Goal: Task Accomplishment & Management: Use online tool/utility

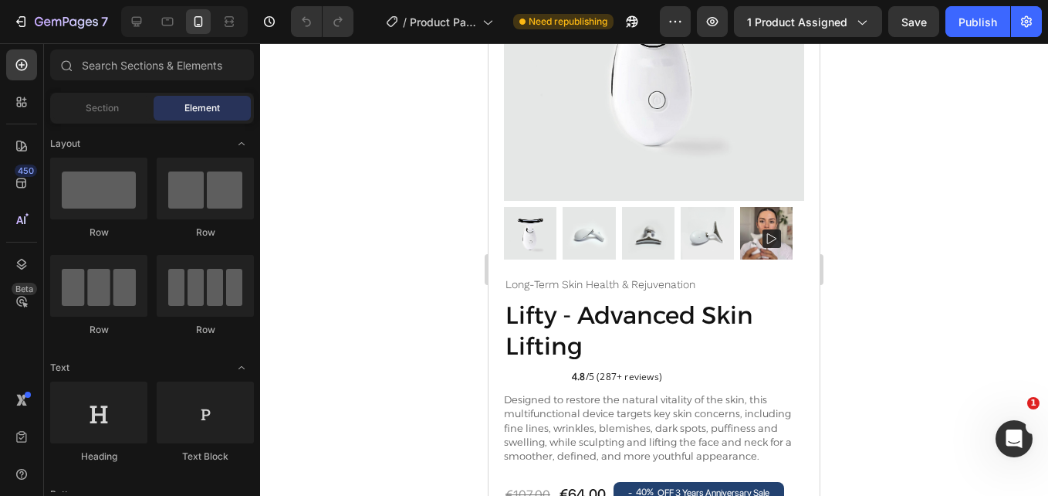
scroll to position [304, 0]
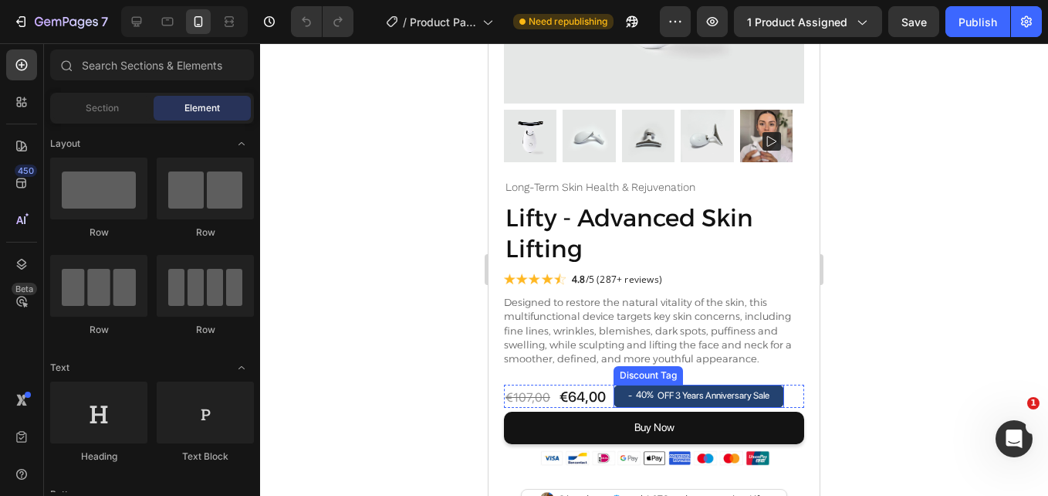
click at [779, 390] on div "- 40% OFF 3 Years Anniversary Sale" at bounding box center [699, 395] width 171 height 23
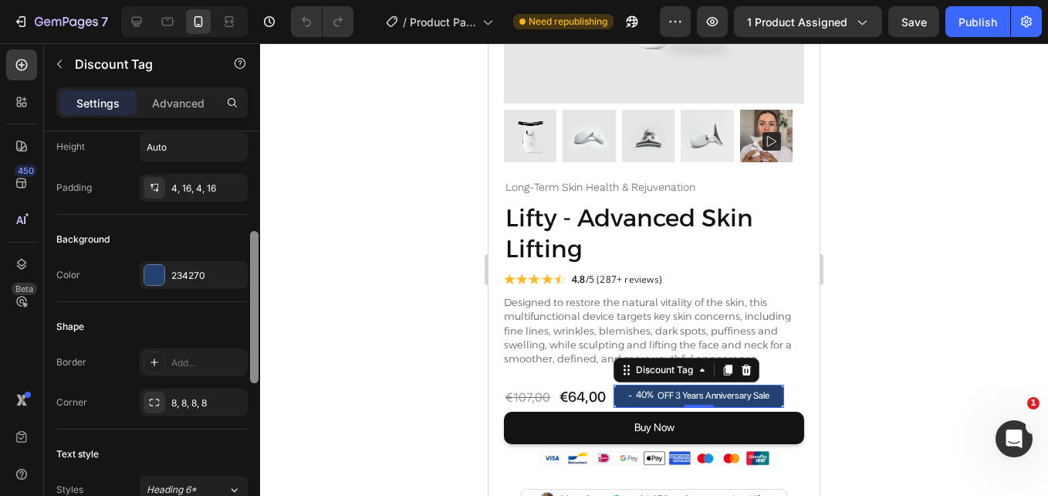
drag, startPoint x: 256, startPoint y: 245, endPoint x: 265, endPoint y: 368, distance: 123.1
click at [265, 0] on div "7 Version history / Product Page - Jan 25, 19:58:38 Need republishing Preview 1…" at bounding box center [524, 0] width 1048 height 0
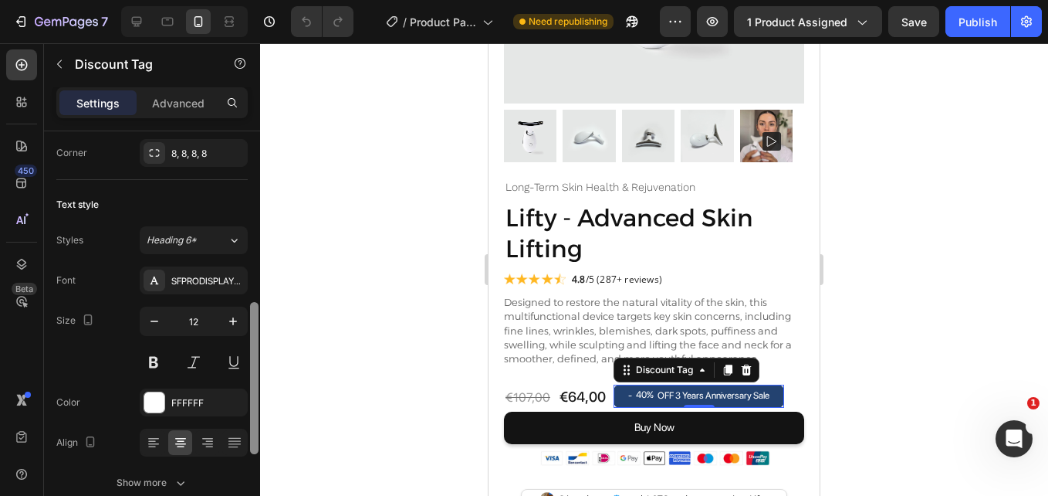
drag, startPoint x: 255, startPoint y: 368, endPoint x: 256, endPoint y: 456, distance: 88.0
click at [256, 454] on div at bounding box center [254, 378] width 8 height 152
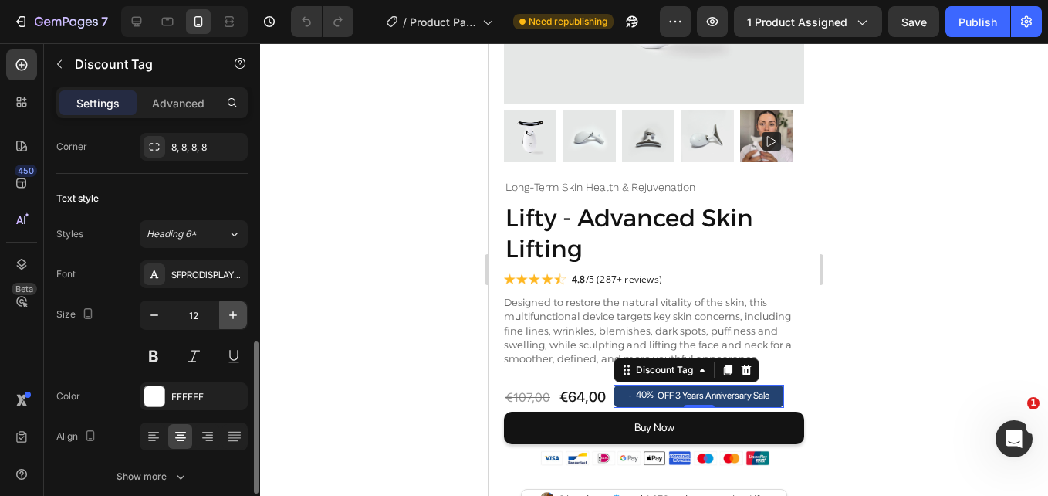
click at [235, 319] on icon "button" at bounding box center [232, 314] width 15 height 15
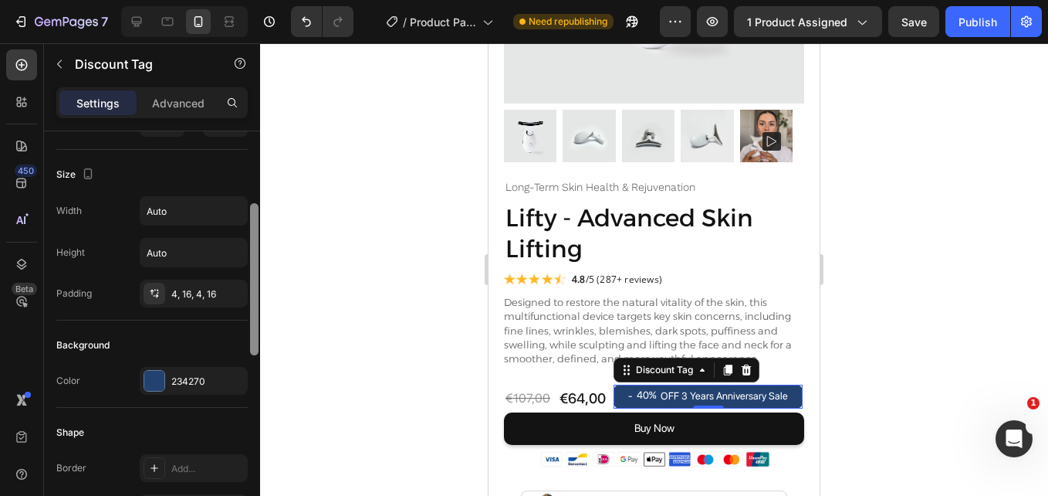
drag, startPoint x: 255, startPoint y: 373, endPoint x: 254, endPoint y: 237, distance: 135.9
click at [254, 237] on div at bounding box center [254, 279] width 8 height 152
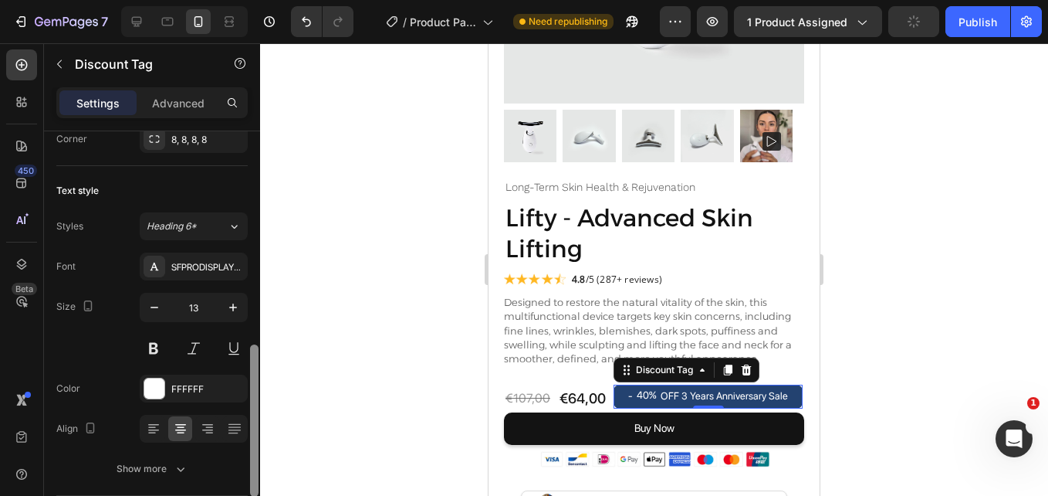
drag, startPoint x: 254, startPoint y: 237, endPoint x: 251, endPoint y: 376, distance: 139.0
click at [251, 376] on div at bounding box center [254, 420] width 8 height 152
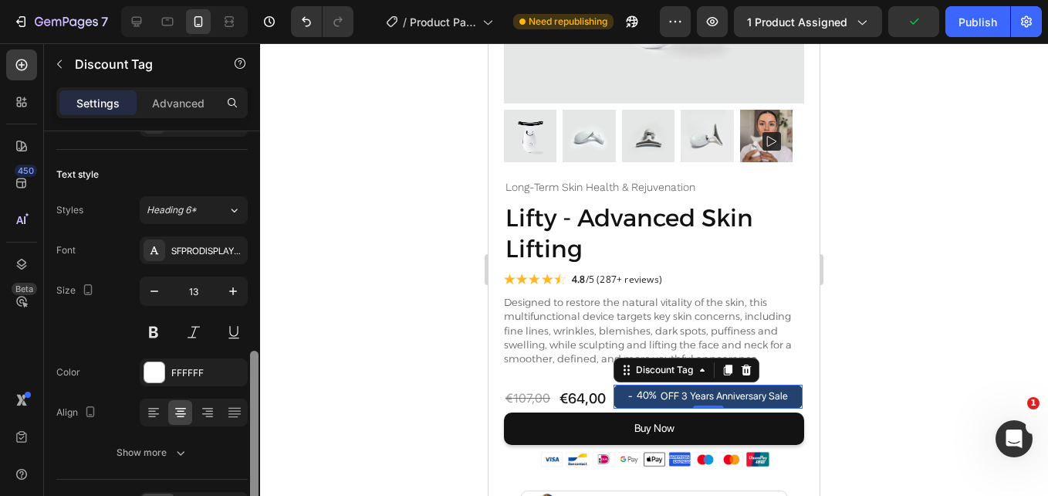
scroll to position [590, 0]
click at [251, 383] on div at bounding box center [254, 424] width 8 height 152
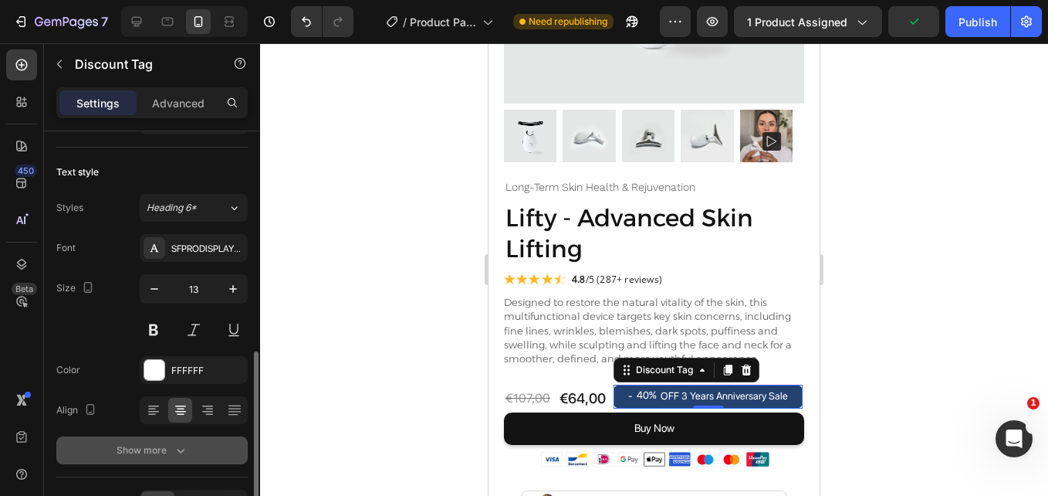
click at [188, 444] on icon "button" at bounding box center [180, 449] width 15 height 15
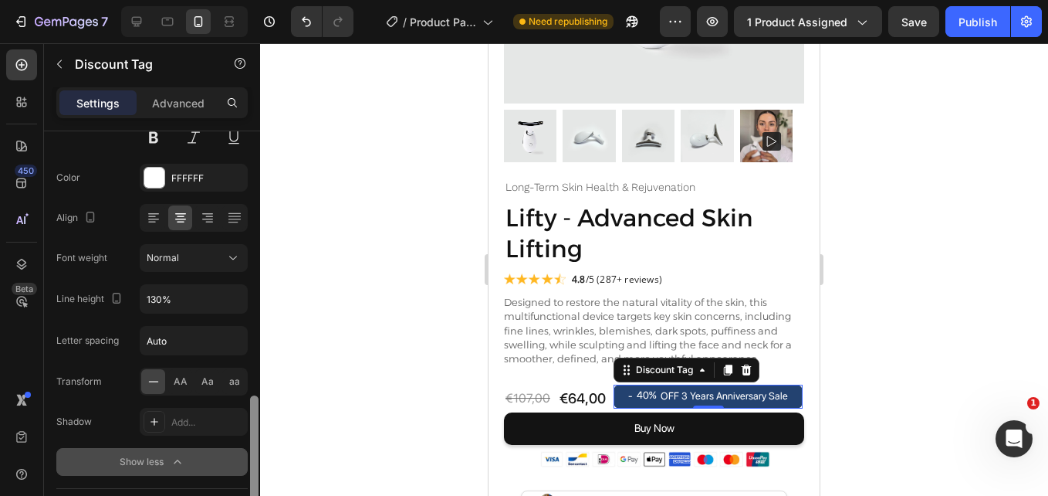
scroll to position [796, 0]
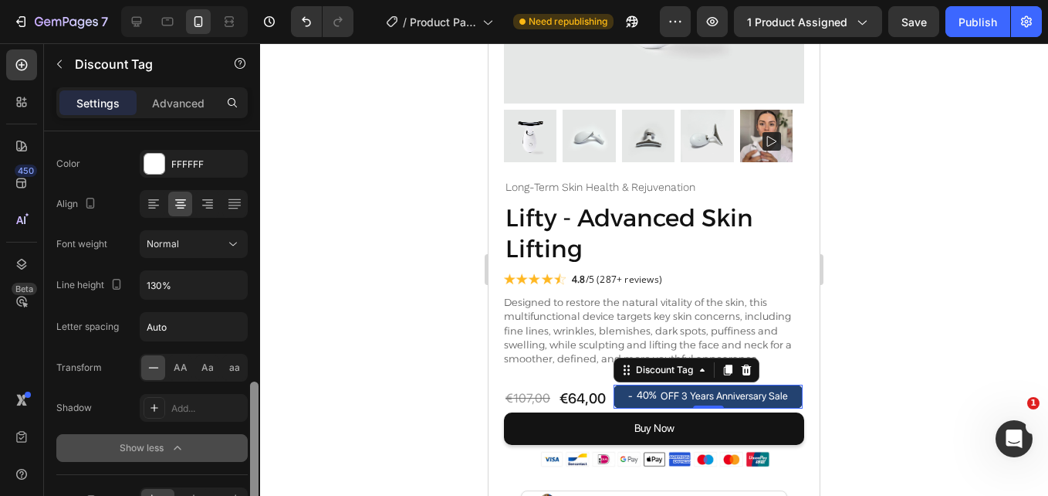
drag, startPoint x: 256, startPoint y: 427, endPoint x: 254, endPoint y: 504, distance: 77.2
click at [254, 0] on html "7 Version history / Product Page - Jan 25, 19:58:38 Need republishing Preview 1…" at bounding box center [524, 0] width 1048 height 0
click at [713, 19] on icon "button" at bounding box center [712, 21] width 15 height 15
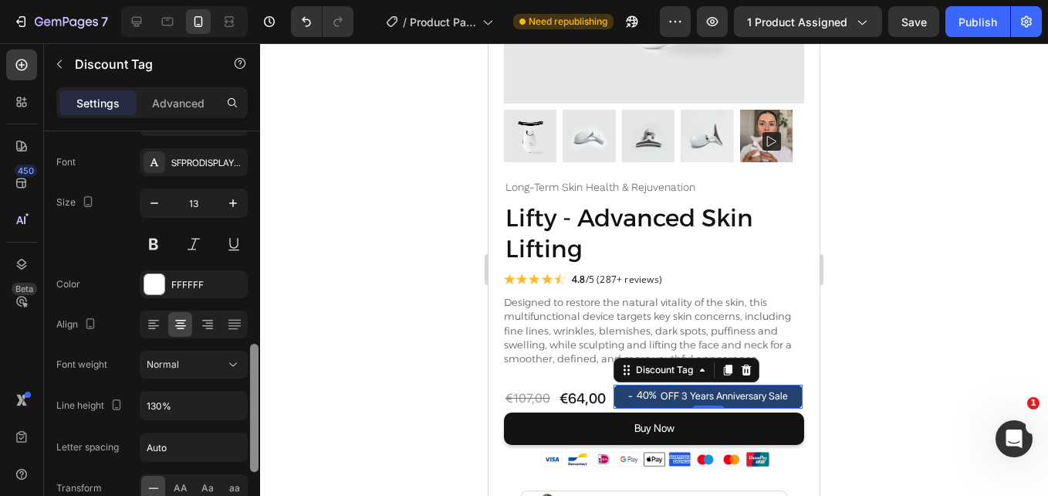
scroll to position [673, 0]
drag, startPoint x: 256, startPoint y: 459, endPoint x: 260, endPoint y: 420, distance: 38.9
click at [260, 0] on div "7 Version history / Product Page - Jan 25, 19:58:38 Need republishing Preview 1…" at bounding box center [524, 0] width 1048 height 0
click at [160, 205] on icon "button" at bounding box center [154, 205] width 15 height 15
type input "12"
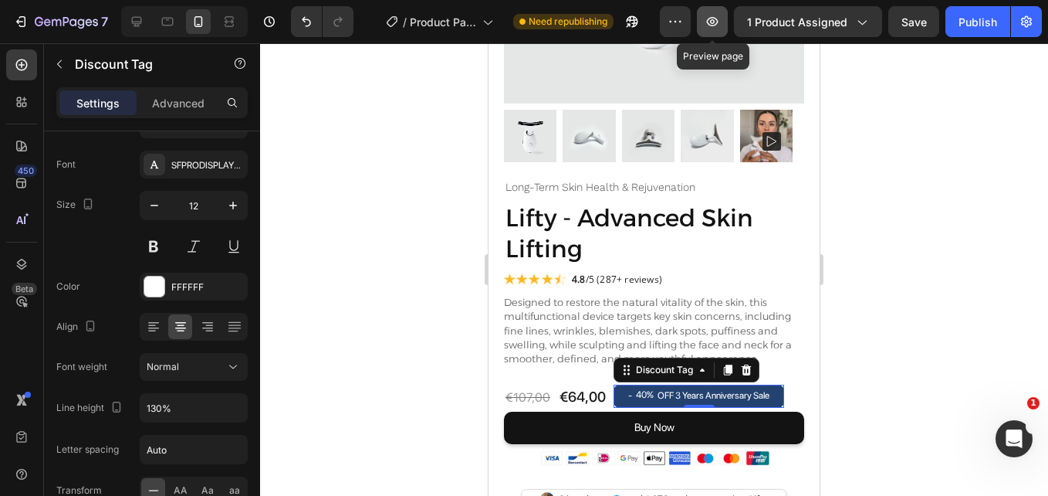
click at [705, 12] on button "button" at bounding box center [712, 21] width 31 height 31
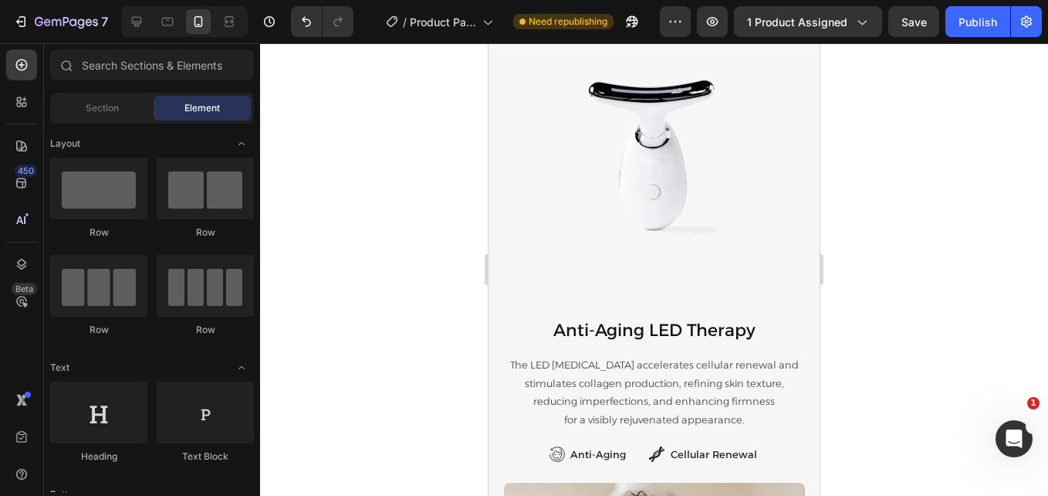
scroll to position [1946, 0]
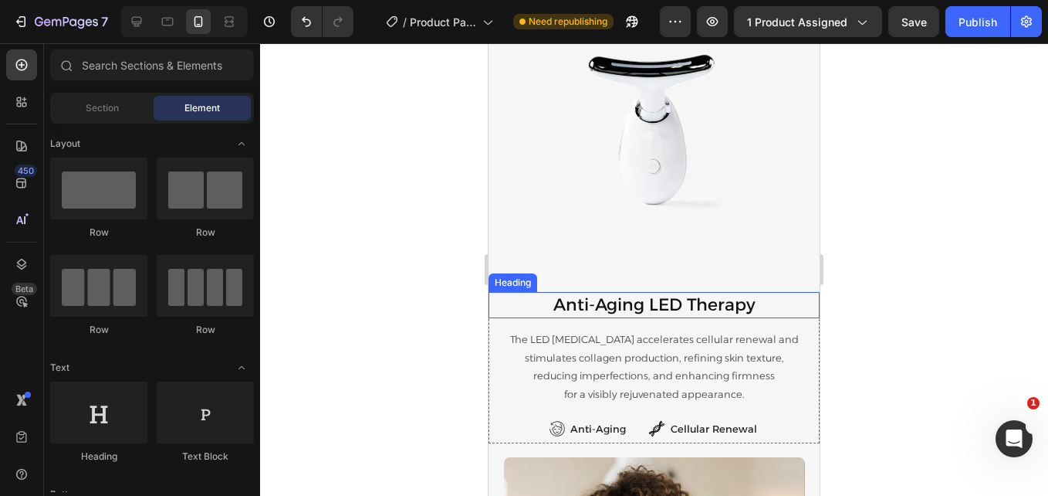
click at [712, 310] on span "Anti-Aging LED Therapy" at bounding box center [654, 304] width 202 height 21
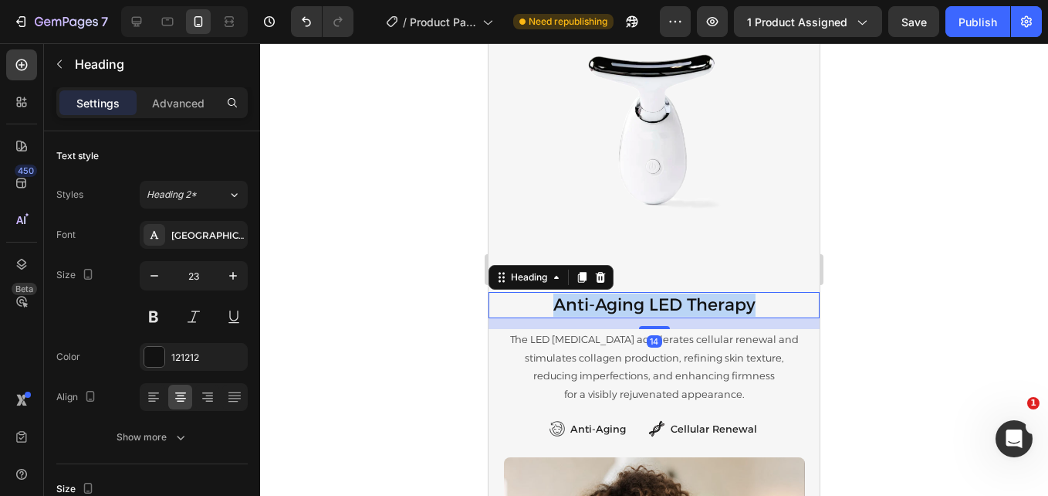
click at [576, 301] on span "Anti-Aging LED Therapy" at bounding box center [654, 304] width 202 height 21
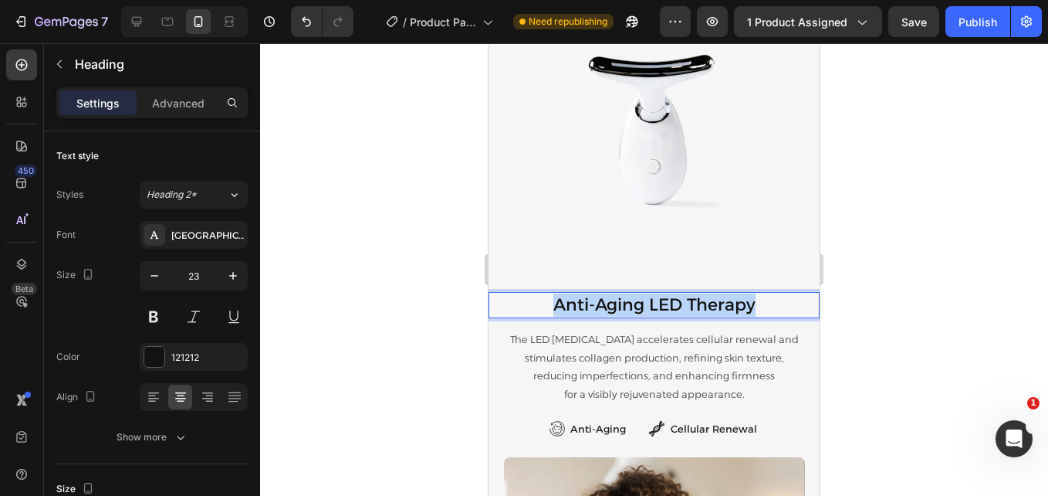
click at [576, 301] on span "Anti-Aging LED Therapy" at bounding box center [654, 304] width 202 height 21
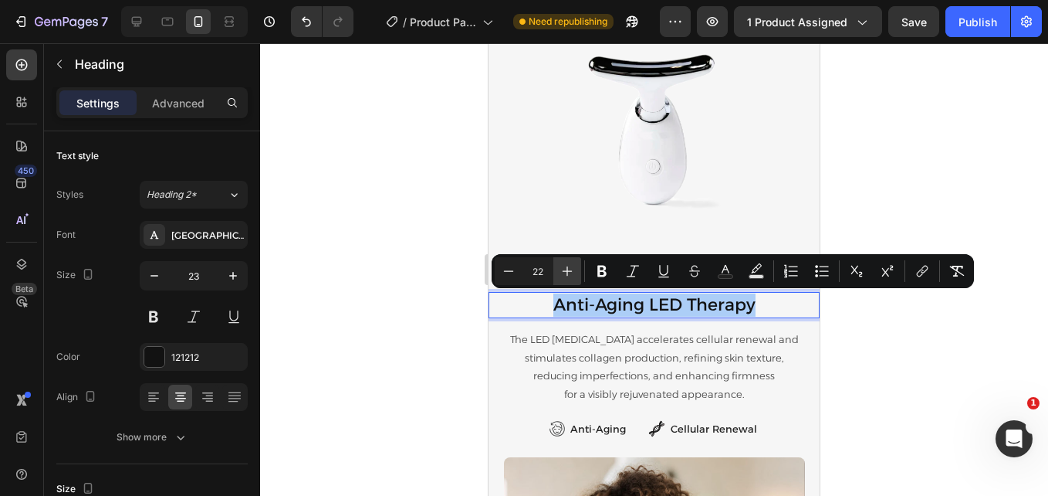
click at [574, 262] on button "Plus" at bounding box center [567, 271] width 28 height 28
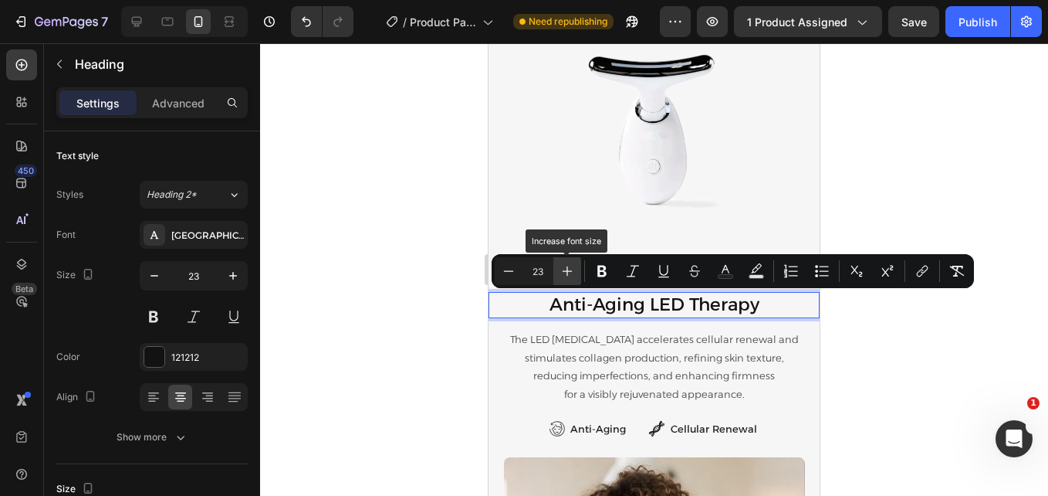
click at [571, 267] on icon "Editor contextual toolbar" at bounding box center [567, 270] width 15 height 15
type input "24"
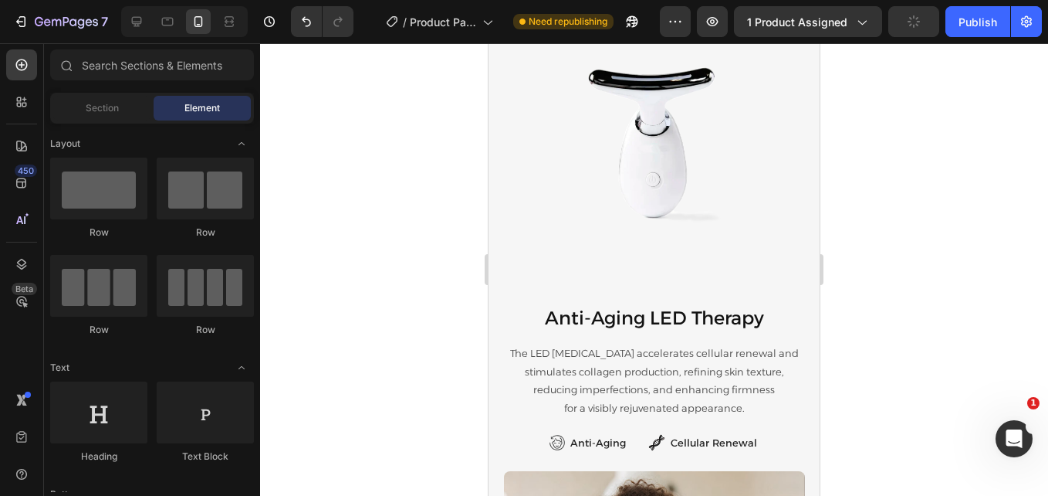
scroll to position [2360, 0]
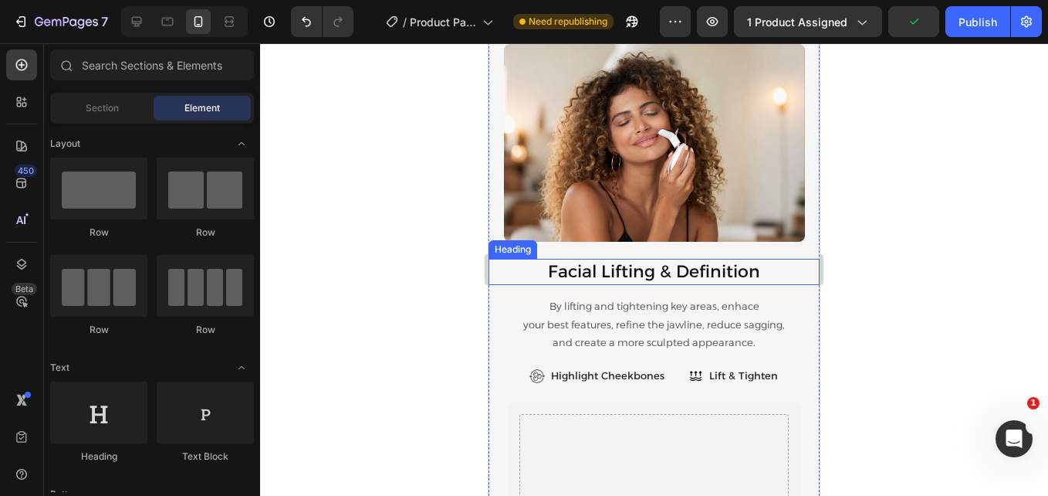
click at [666, 274] on span "Facial Lifting & Definition" at bounding box center [654, 271] width 212 height 21
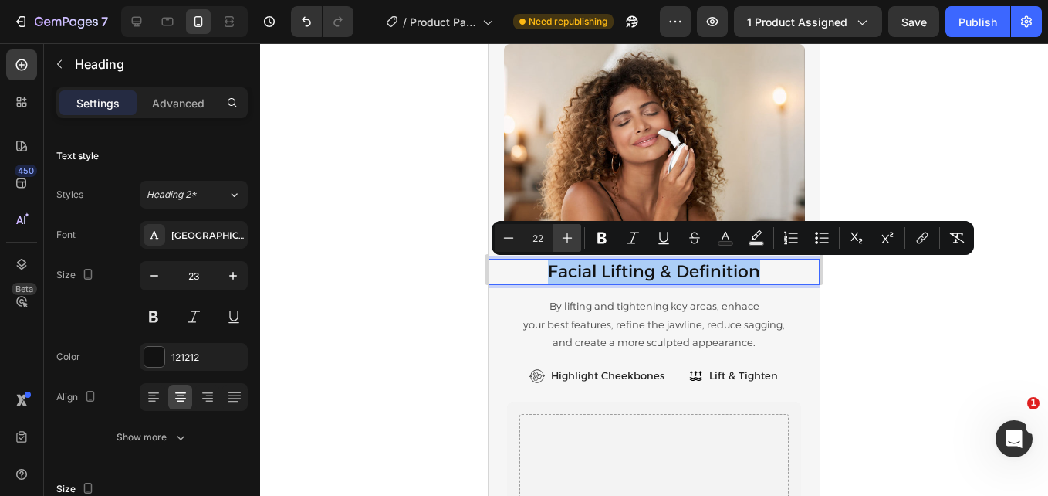
click at [560, 233] on icon "Editor contextual toolbar" at bounding box center [567, 237] width 15 height 15
type input "24"
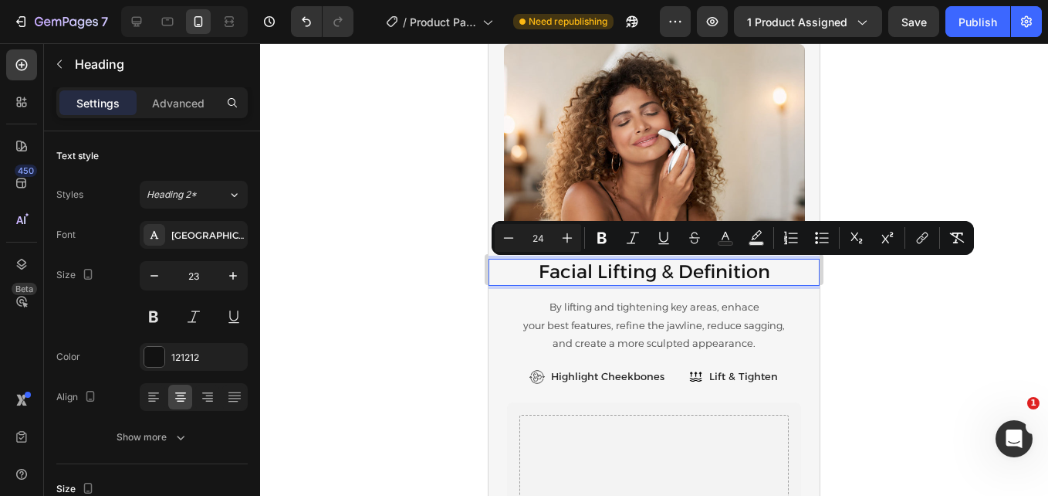
click at [854, 182] on div at bounding box center [654, 269] width 788 height 452
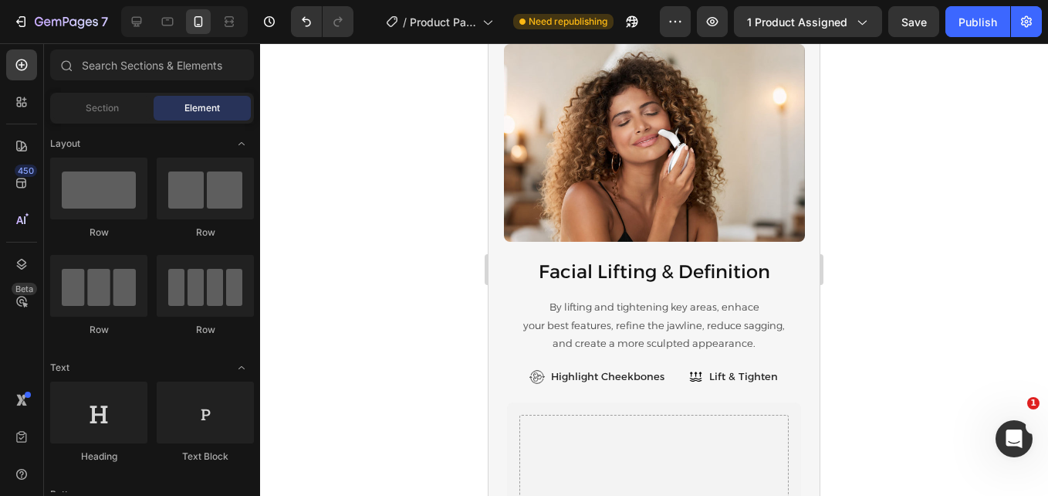
click at [854, 182] on div at bounding box center [654, 269] width 788 height 452
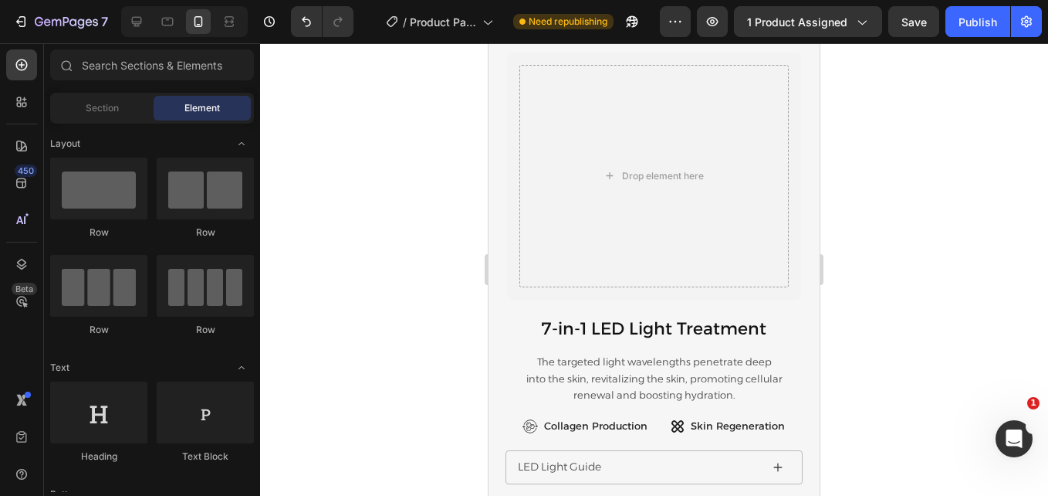
scroll to position [2839, 0]
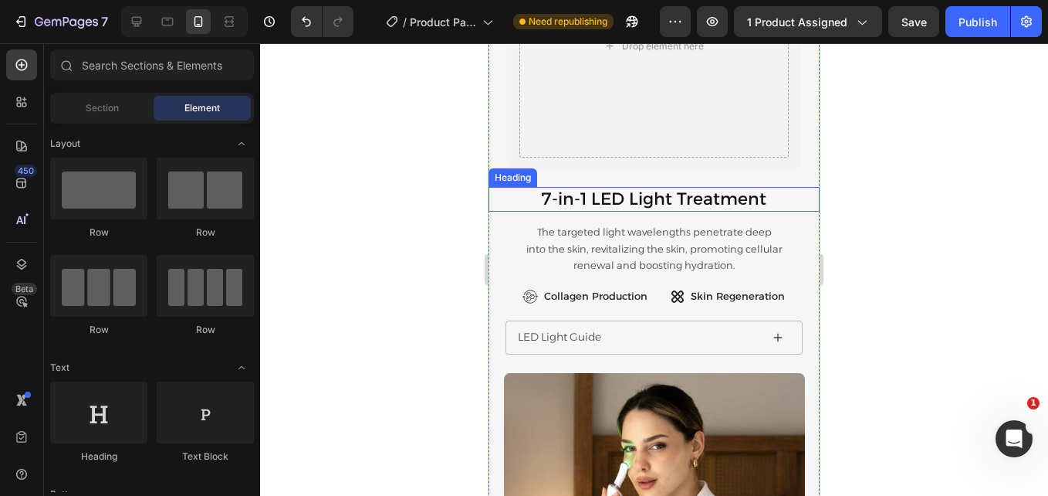
click at [713, 205] on span "7-in-1 LED Light Treatment" at bounding box center [654, 198] width 225 height 21
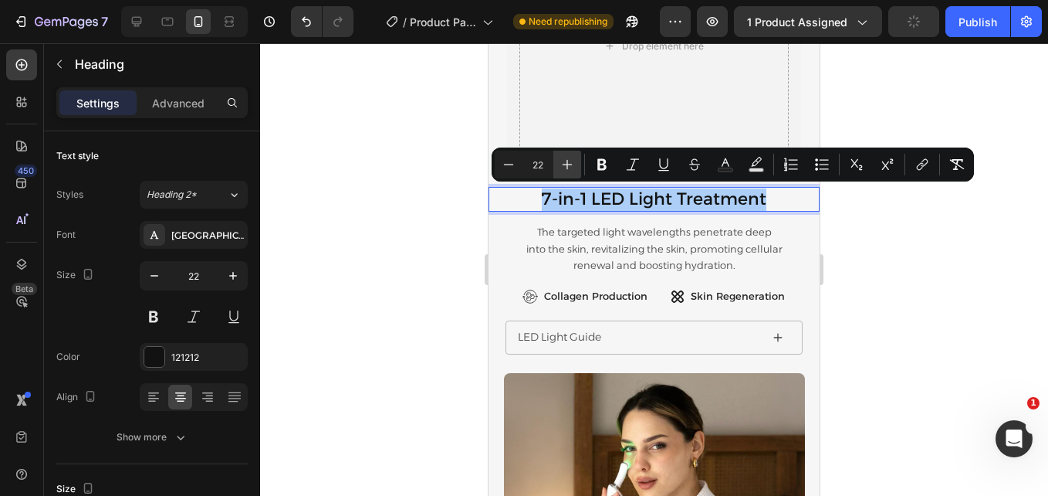
drag, startPoint x: 570, startPoint y: 159, endPoint x: 86, endPoint y: 138, distance: 484.5
click at [570, 159] on icon "Editor contextual toolbar" at bounding box center [567, 164] width 15 height 15
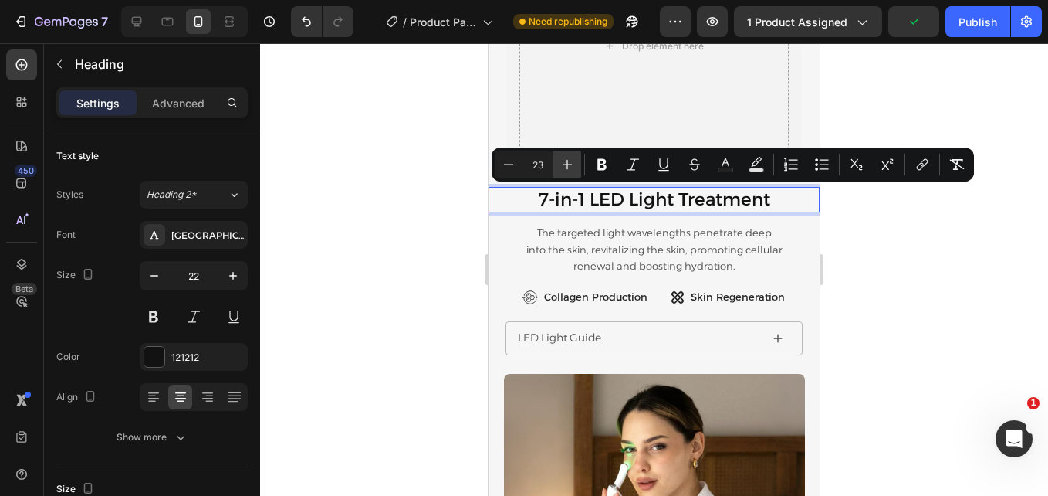
click at [559, 160] on button "Plus" at bounding box center [567, 165] width 28 height 28
type input "24"
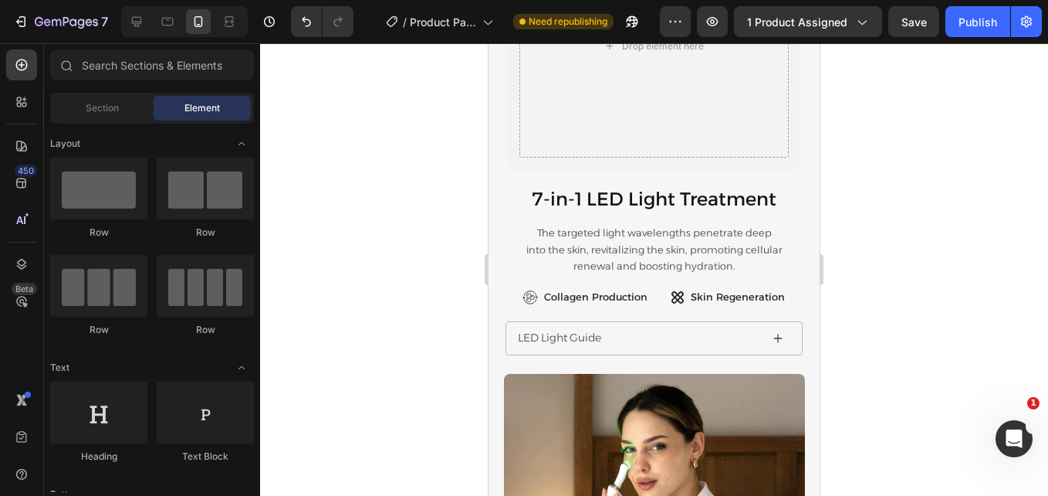
scroll to position [2748, 0]
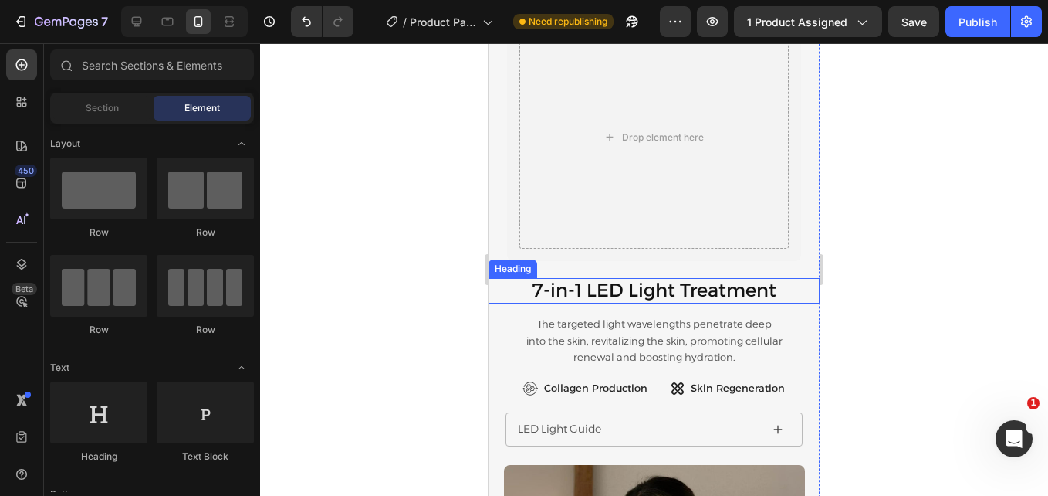
click at [710, 293] on span "7-in-1 LED Light Treatment" at bounding box center [655, 290] width 244 height 22
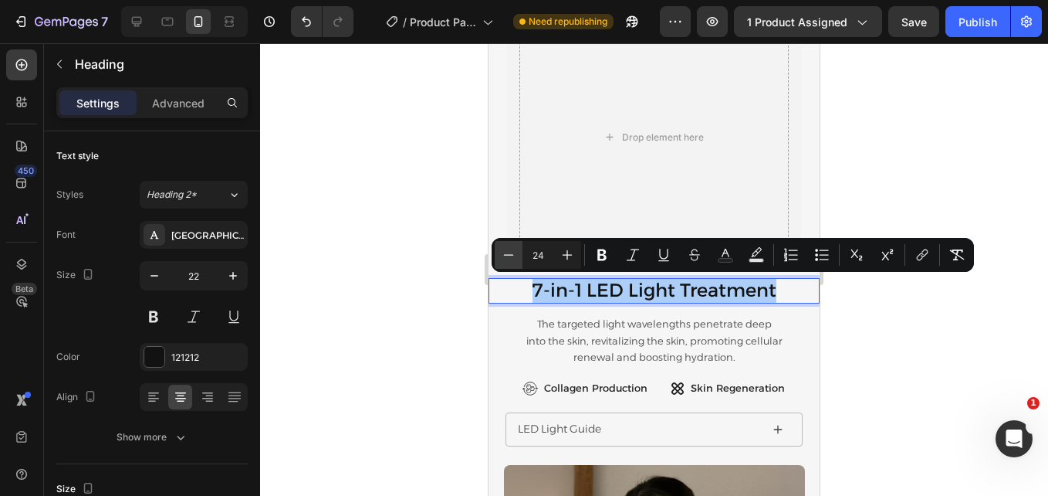
click at [510, 260] on icon "Editor contextual toolbar" at bounding box center [508, 254] width 15 height 15
type input "23"
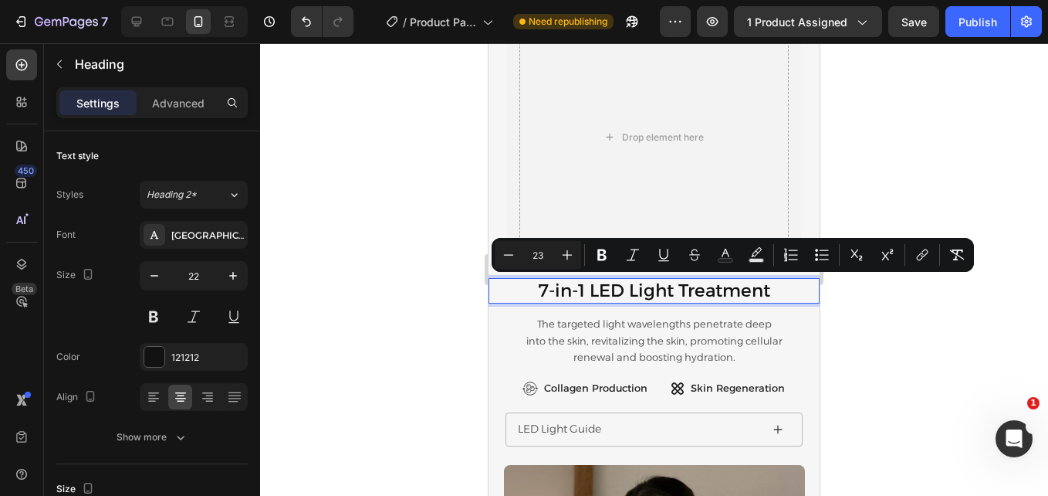
click at [831, 280] on div at bounding box center [654, 269] width 788 height 452
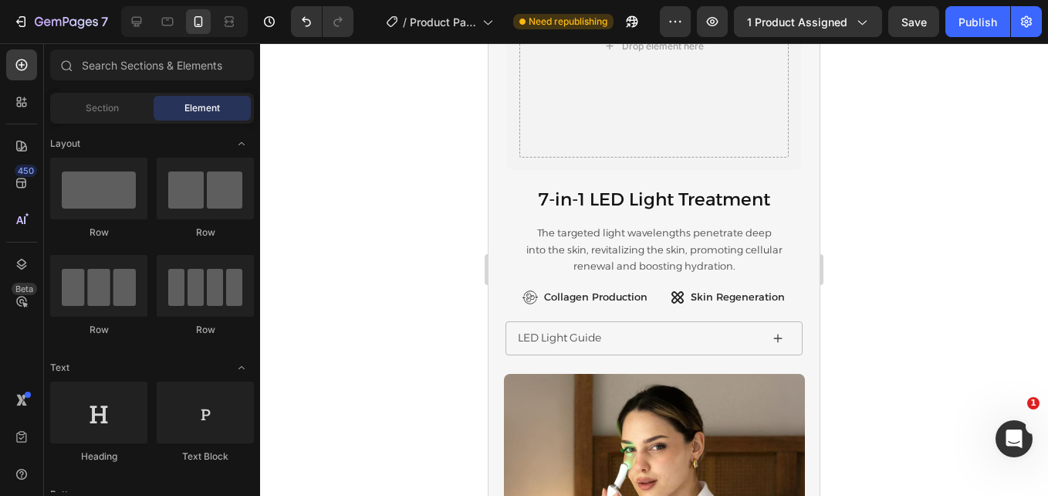
scroll to position [3136, 0]
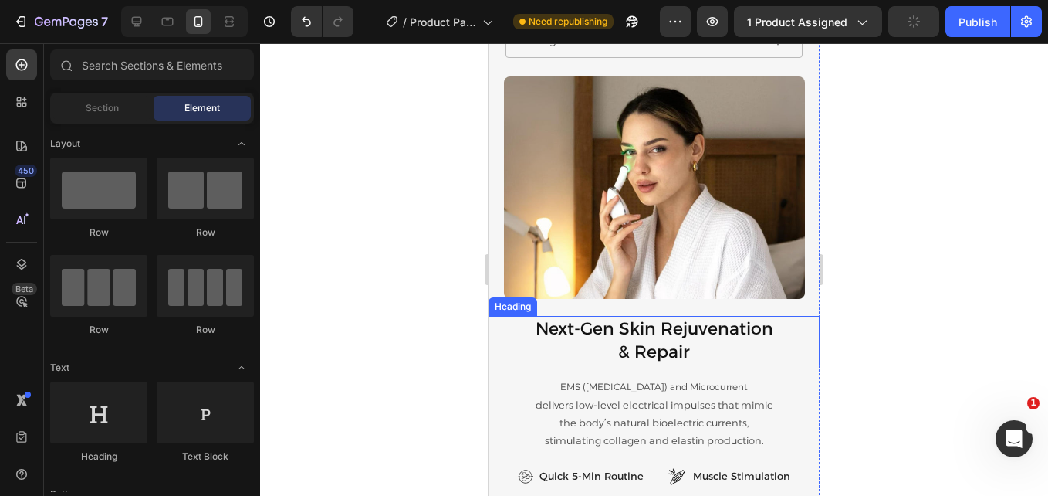
click at [652, 341] on span "& Repair" at bounding box center [654, 351] width 72 height 21
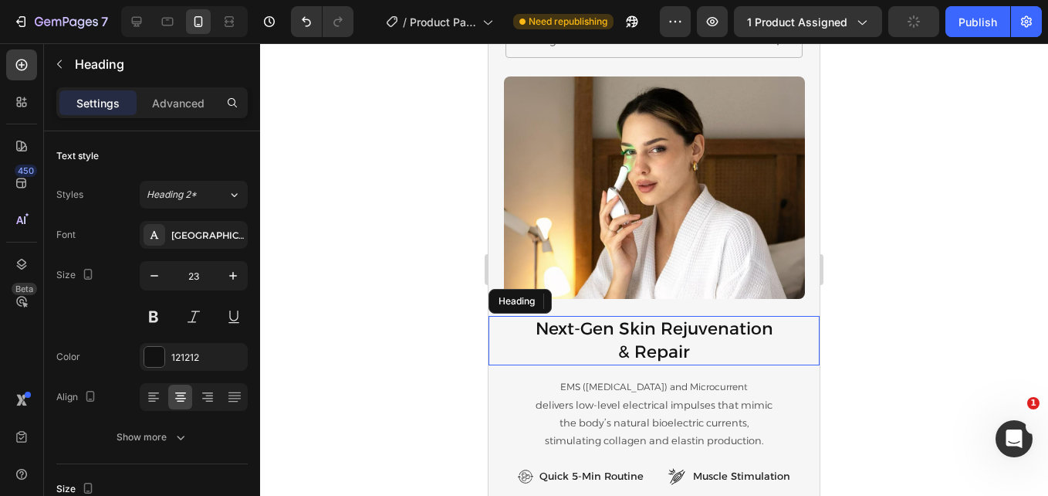
click at [652, 341] on span "& Repair" at bounding box center [654, 351] width 72 height 21
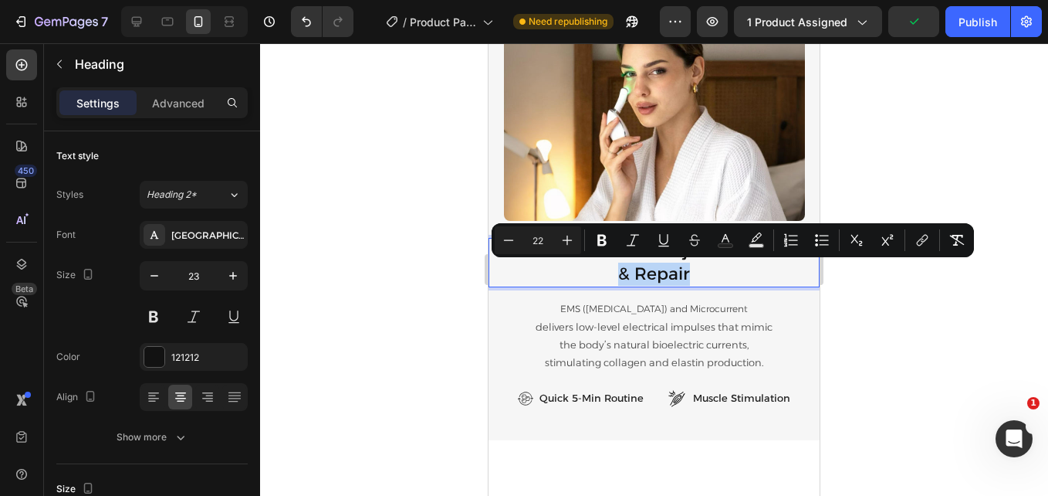
click at [713, 276] on p "Next-Gen Skin Rejuvenation & Repair" at bounding box center [654, 262] width 328 height 46
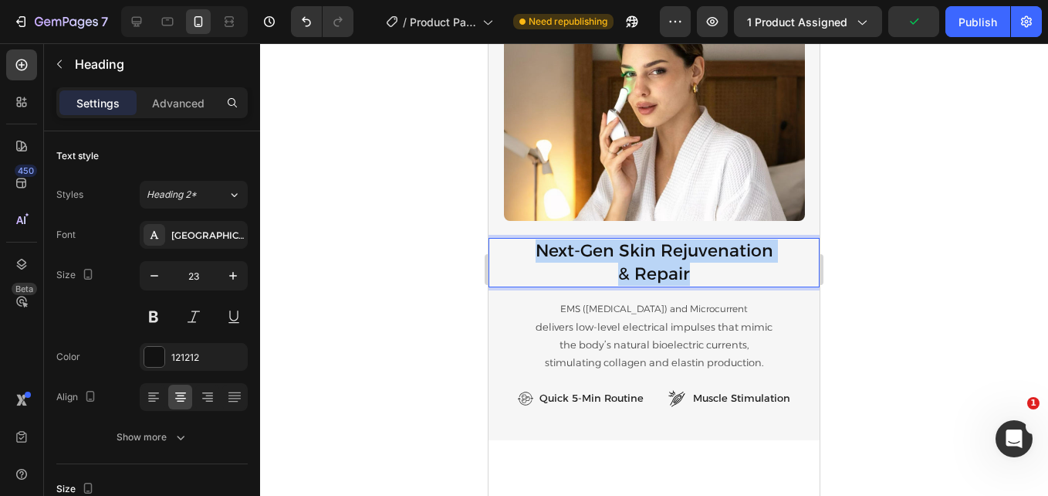
drag, startPoint x: 695, startPoint y: 276, endPoint x: 526, endPoint y: 253, distance: 169.8
click at [526, 253] on p "Next-Gen Skin Rejuvenation & Repair" at bounding box center [654, 262] width 328 height 46
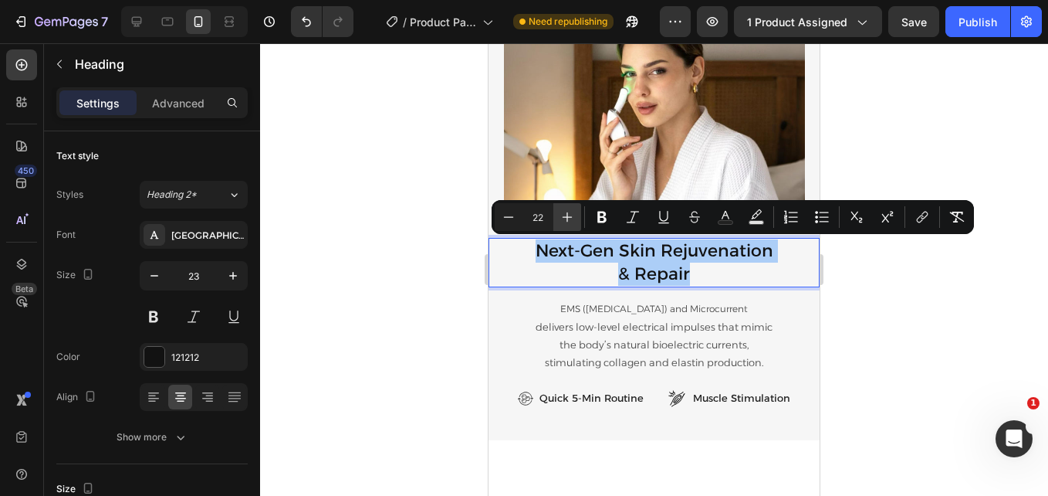
click at [567, 220] on icon "Editor contextual toolbar" at bounding box center [568, 217] width 10 height 10
type input "23"
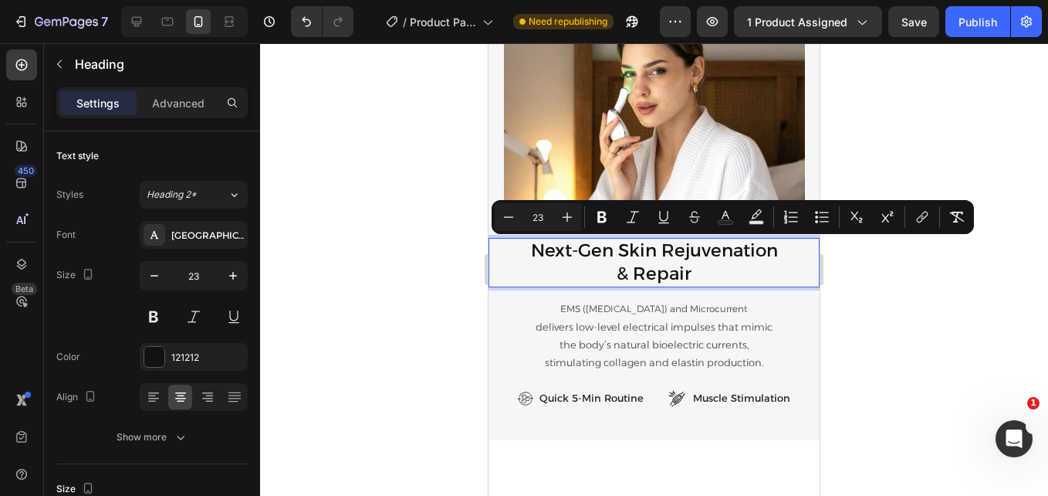
drag, startPoint x: 879, startPoint y: 321, endPoint x: 300, endPoint y: 231, distance: 586.0
click at [879, 321] on div at bounding box center [654, 269] width 788 height 452
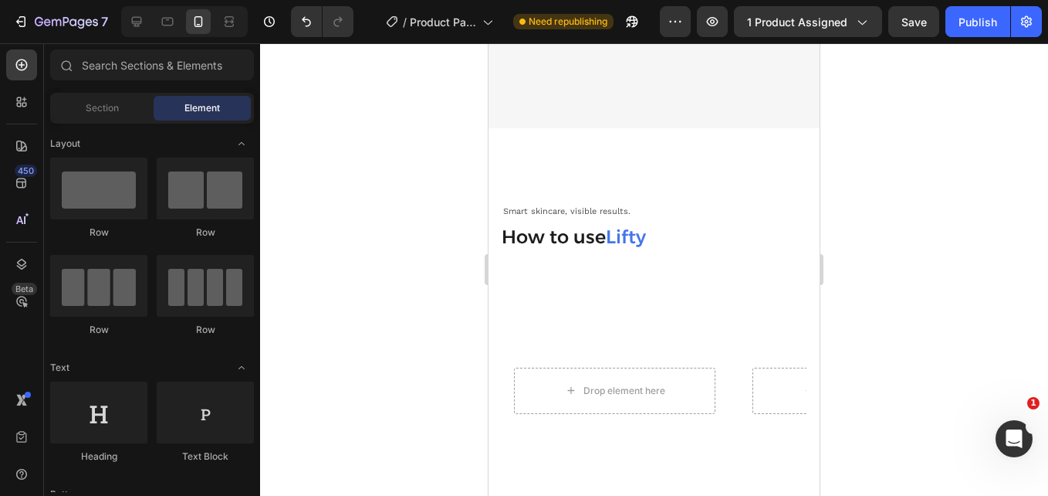
scroll to position [3851, 0]
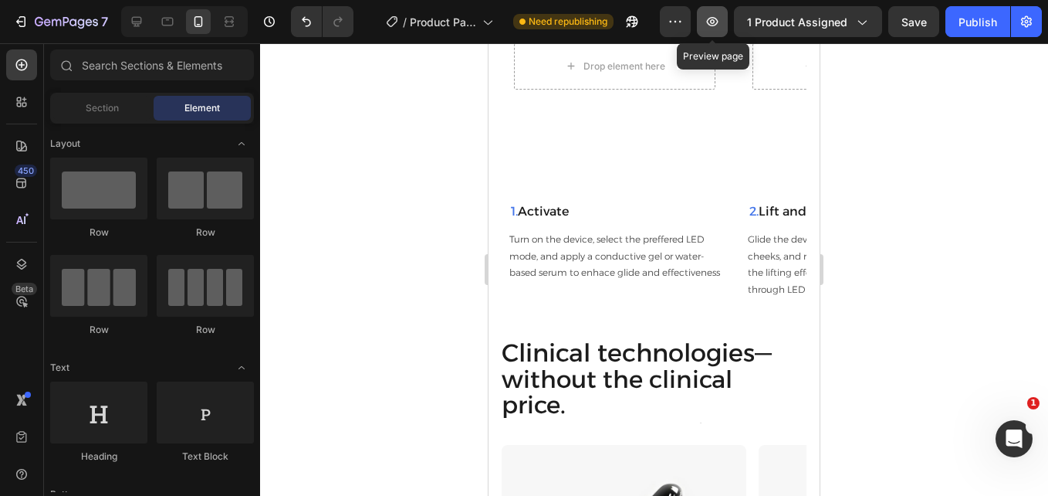
click at [710, 16] on icon "button" at bounding box center [712, 21] width 15 height 15
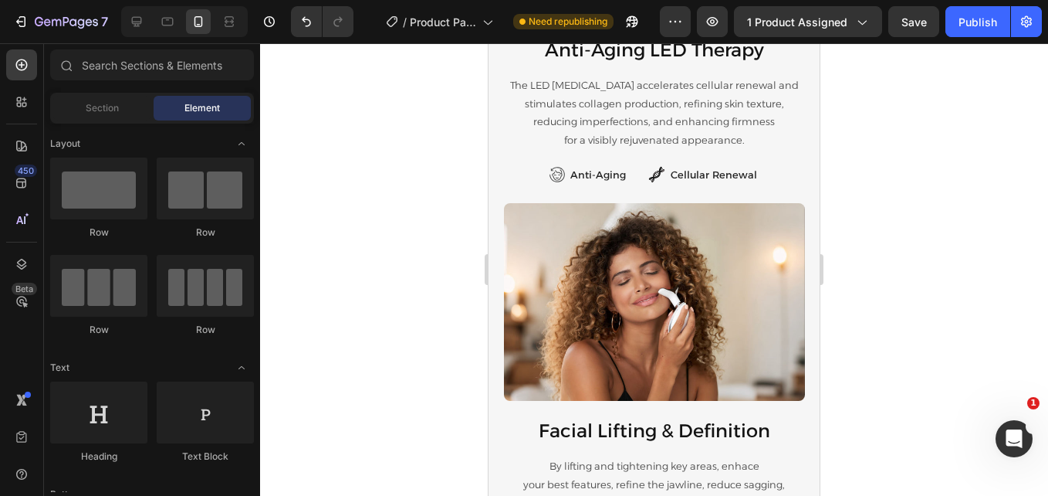
scroll to position [2188, 0]
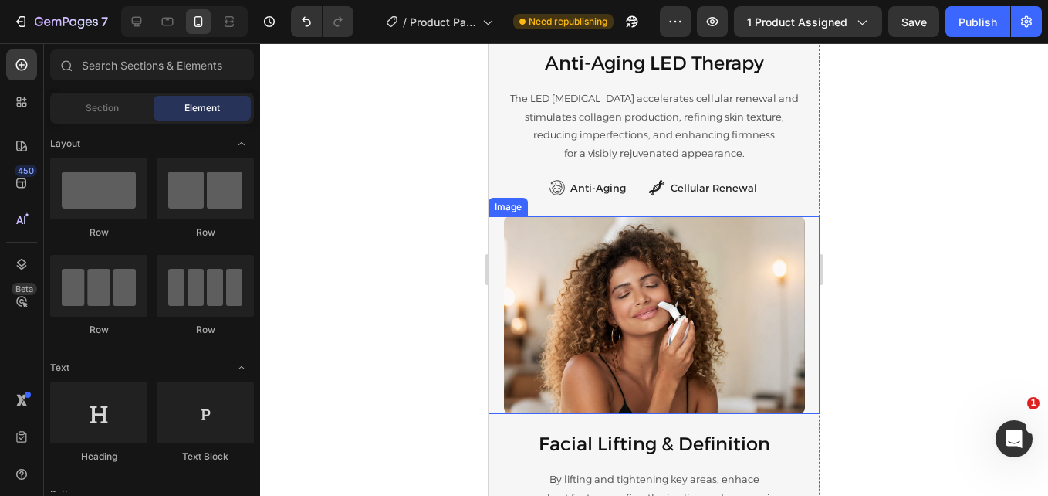
click at [678, 295] on img at bounding box center [654, 315] width 301 height 198
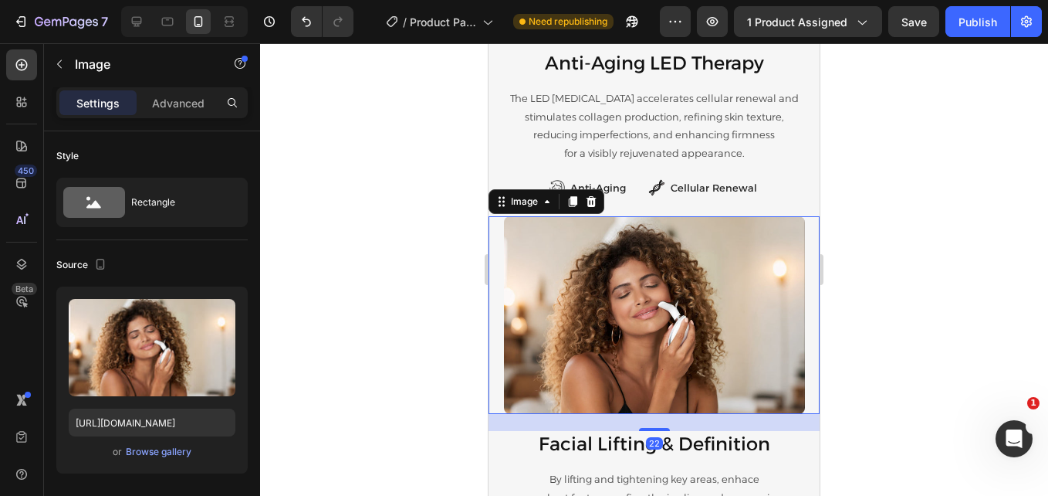
click at [639, 425] on div "22" at bounding box center [654, 422] width 331 height 17
drag, startPoint x: 642, startPoint y: 428, endPoint x: 1326, endPoint y: 222, distance: 714.6
click at [643, 432] on div at bounding box center [654, 431] width 31 height 5
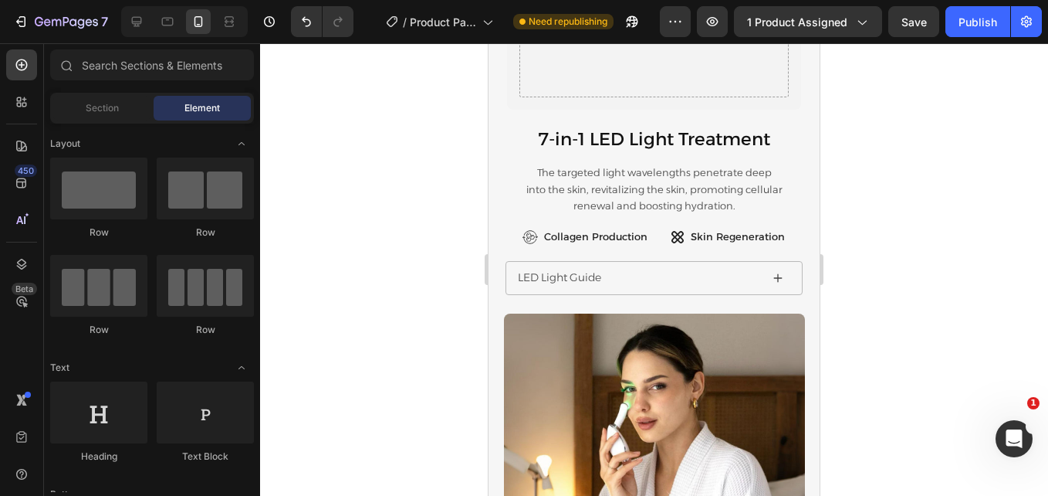
scroll to position [2707, 0]
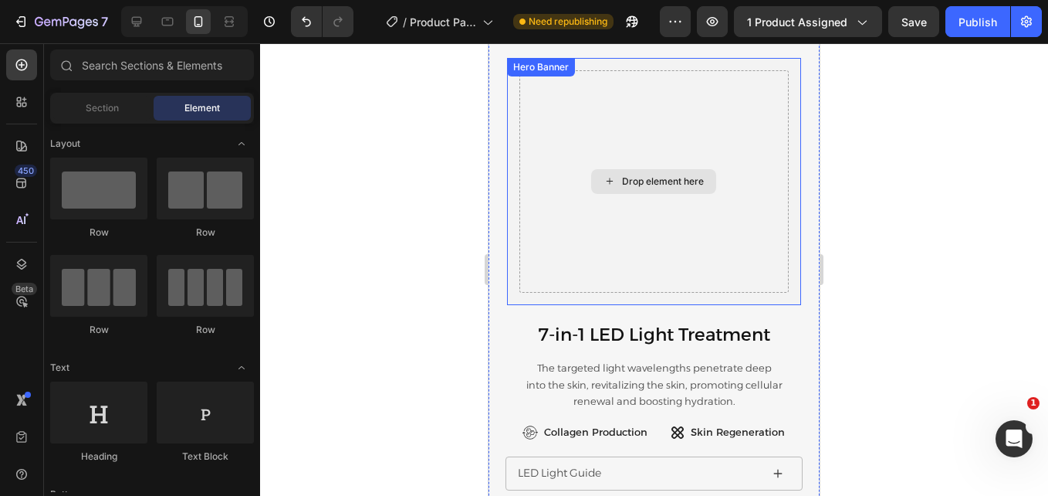
click at [643, 282] on div "Drop element here" at bounding box center [655, 181] width 270 height 222
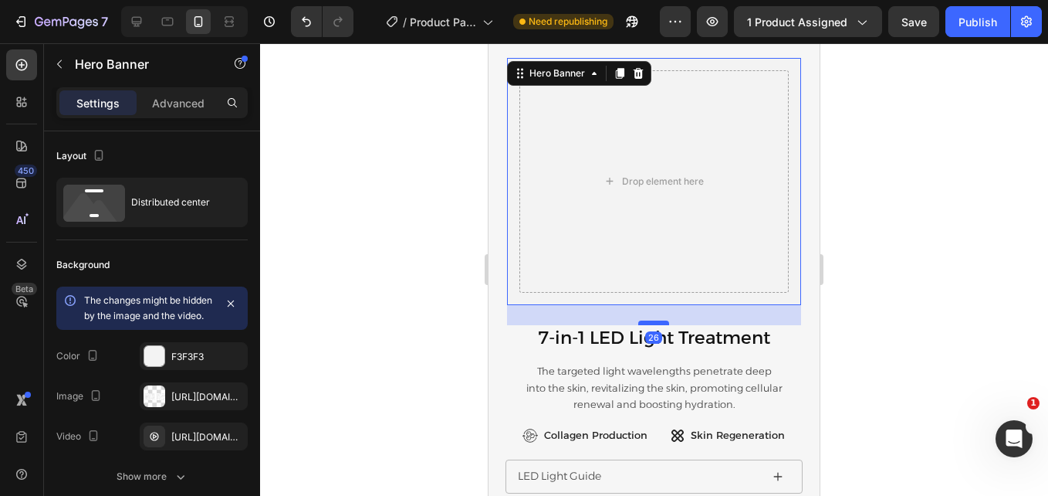
drag, startPoint x: 642, startPoint y: 319, endPoint x: 1310, endPoint y: 273, distance: 670.1
click at [642, 322] on div at bounding box center [653, 322] width 31 height 5
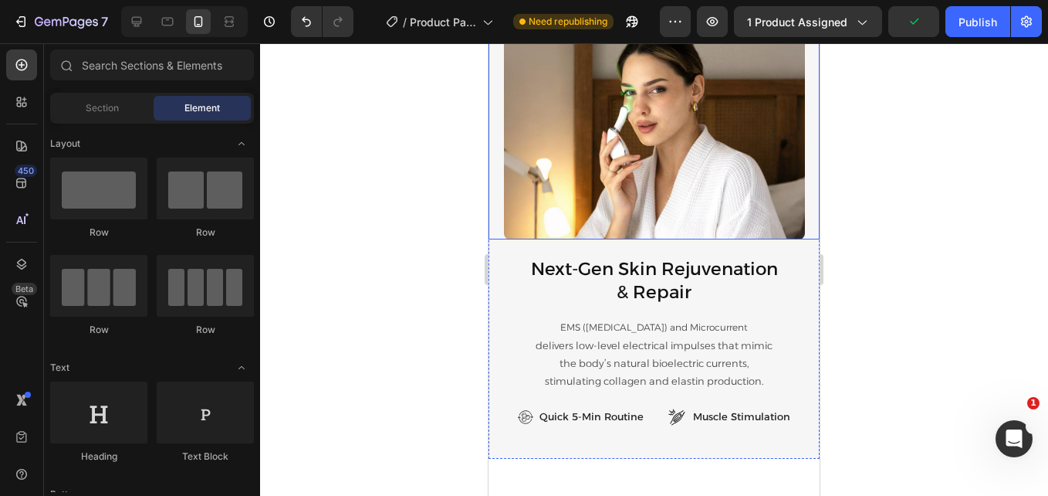
scroll to position [3214, 0]
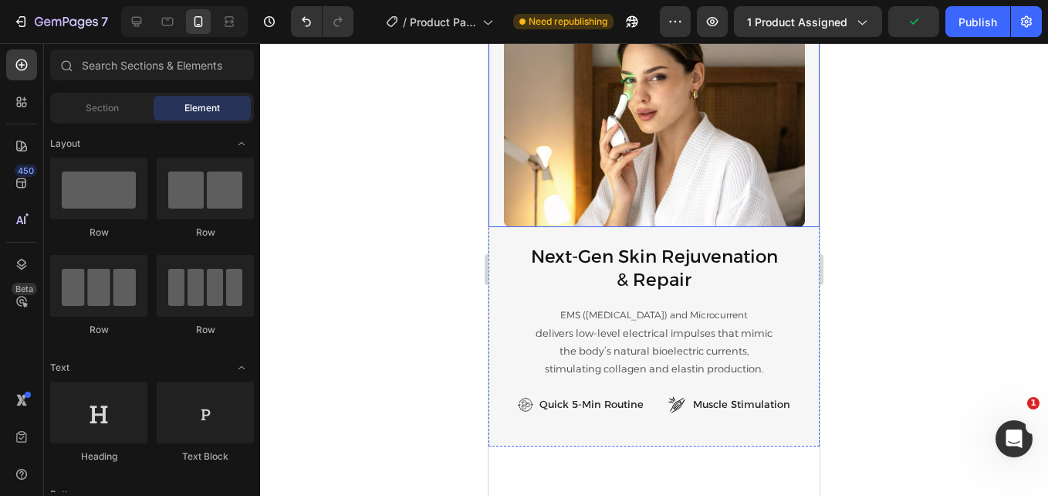
click at [577, 137] on img at bounding box center [654, 116] width 301 height 222
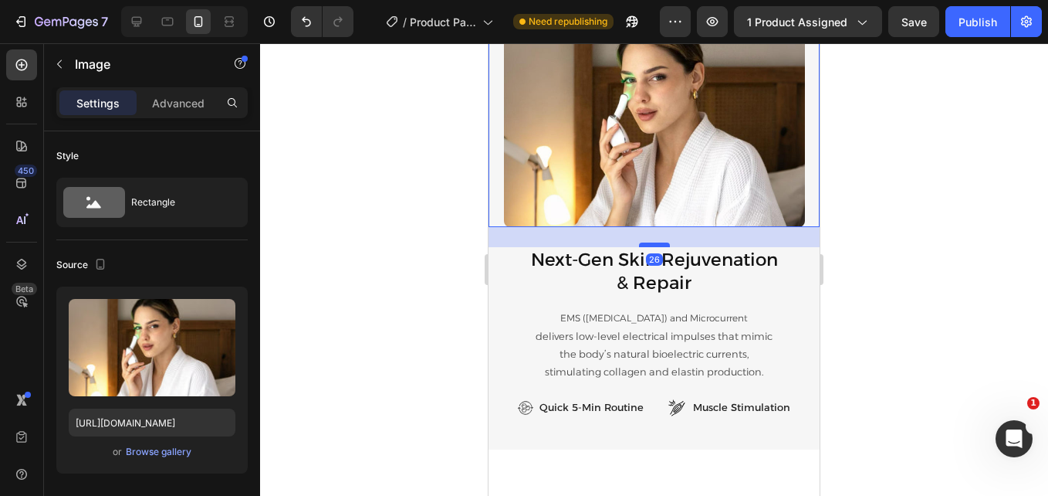
click at [644, 245] on div at bounding box center [654, 244] width 31 height 5
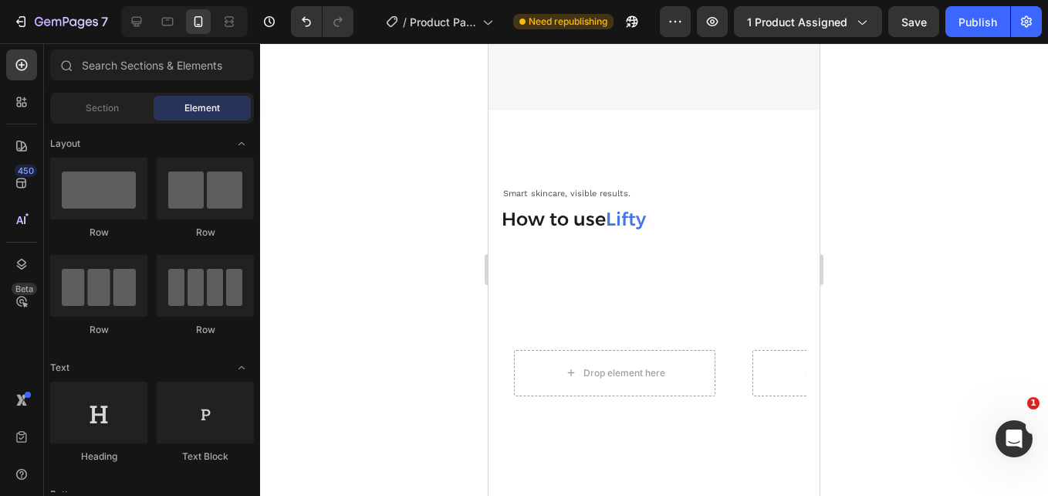
scroll to position [3749, 0]
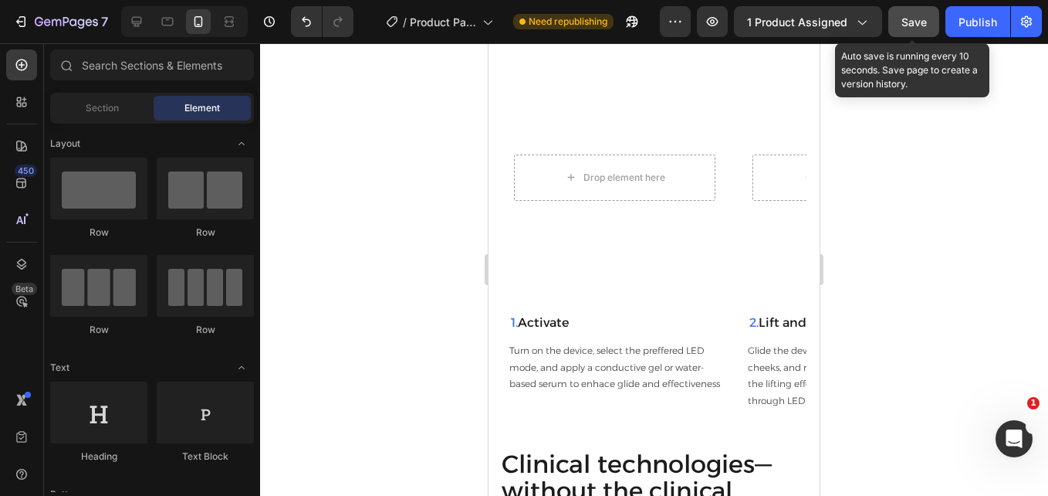
click at [899, 27] on button "Save" at bounding box center [914, 21] width 51 height 31
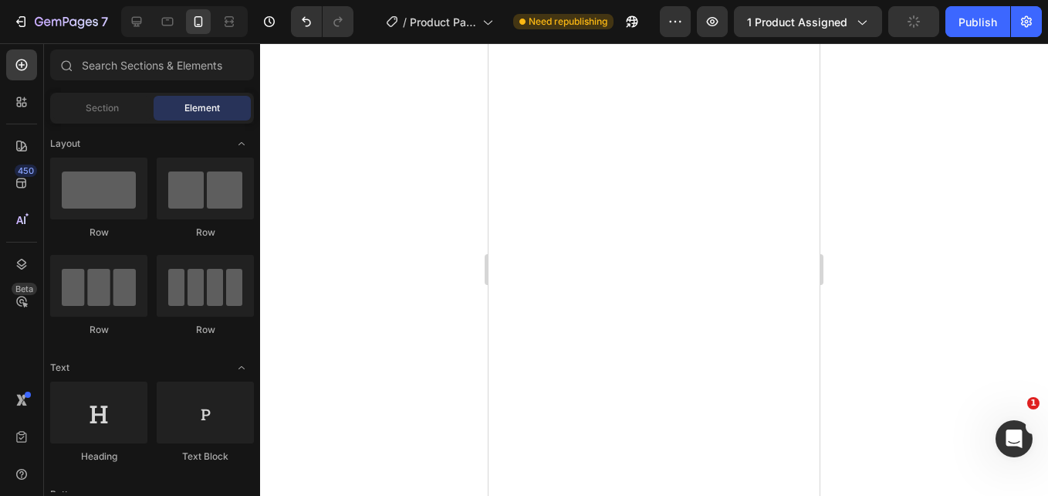
scroll to position [3163, 0]
